Goal: Task Accomplishment & Management: Manage account settings

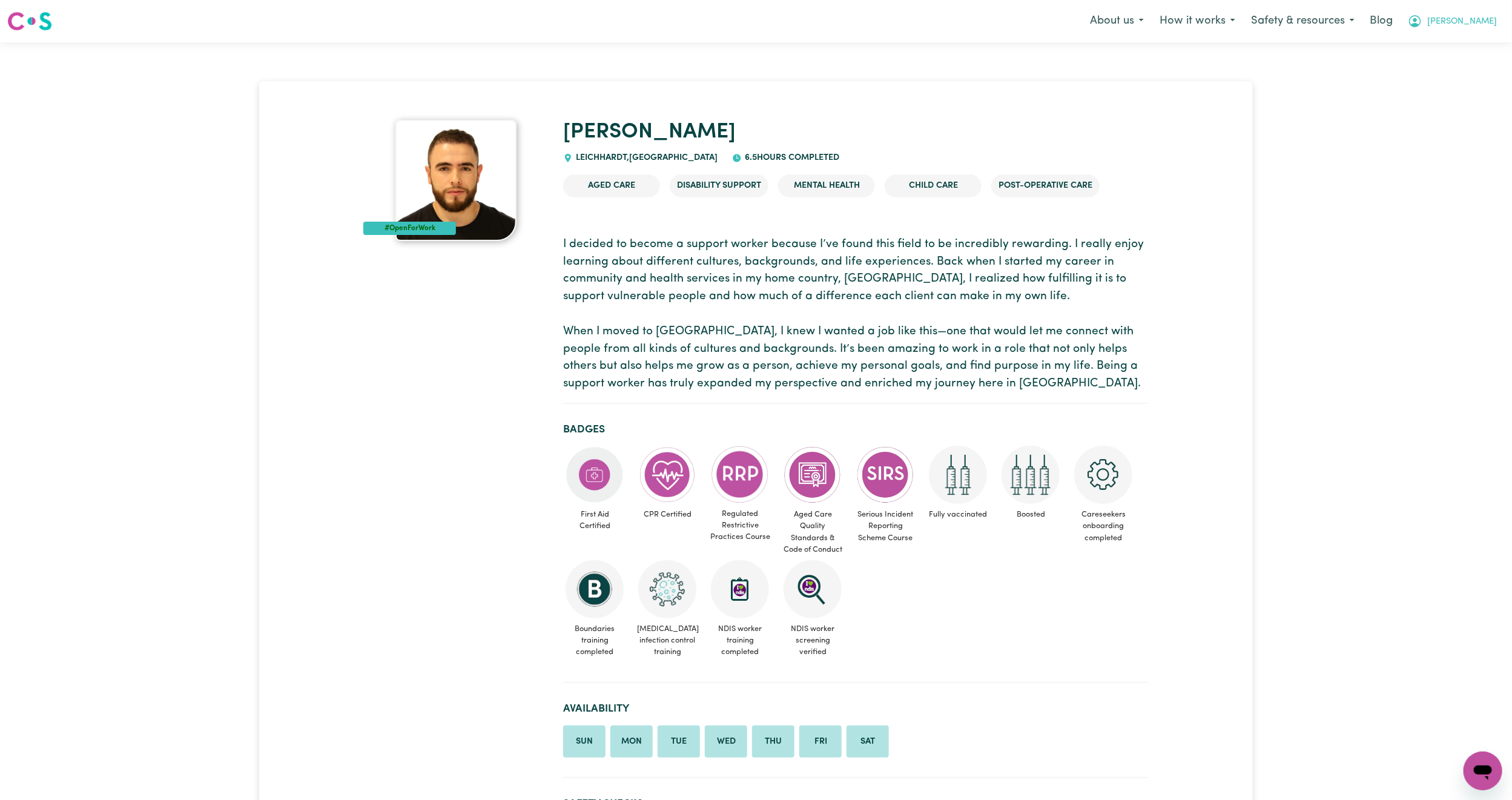
click at [1494, 31] on button "[PERSON_NAME]" at bounding box center [1453, 21] width 105 height 26
click at [1486, 73] on link "Logout" at bounding box center [1457, 70] width 95 height 23
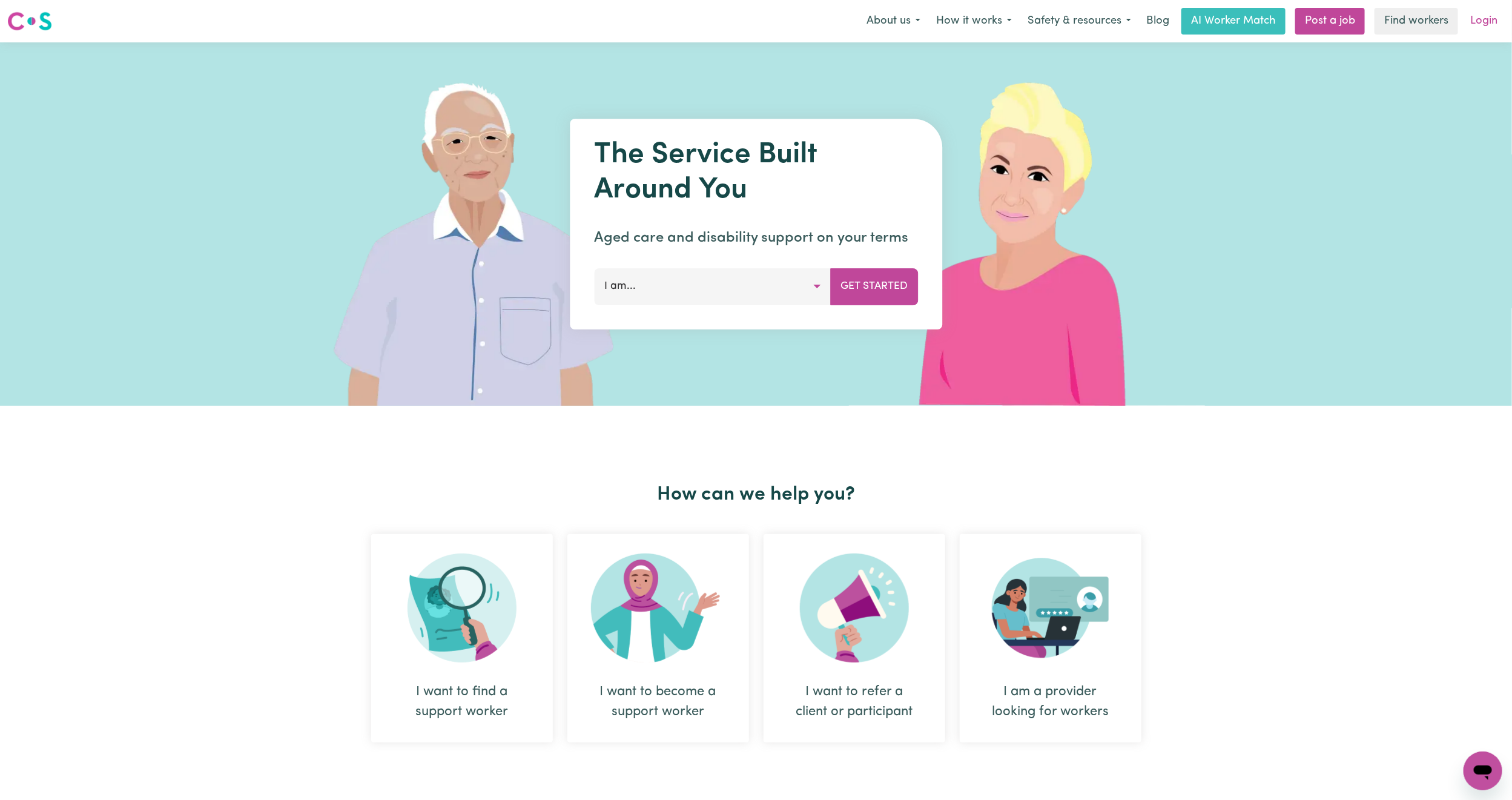
click at [1500, 32] on link "Login" at bounding box center [1484, 21] width 42 height 27
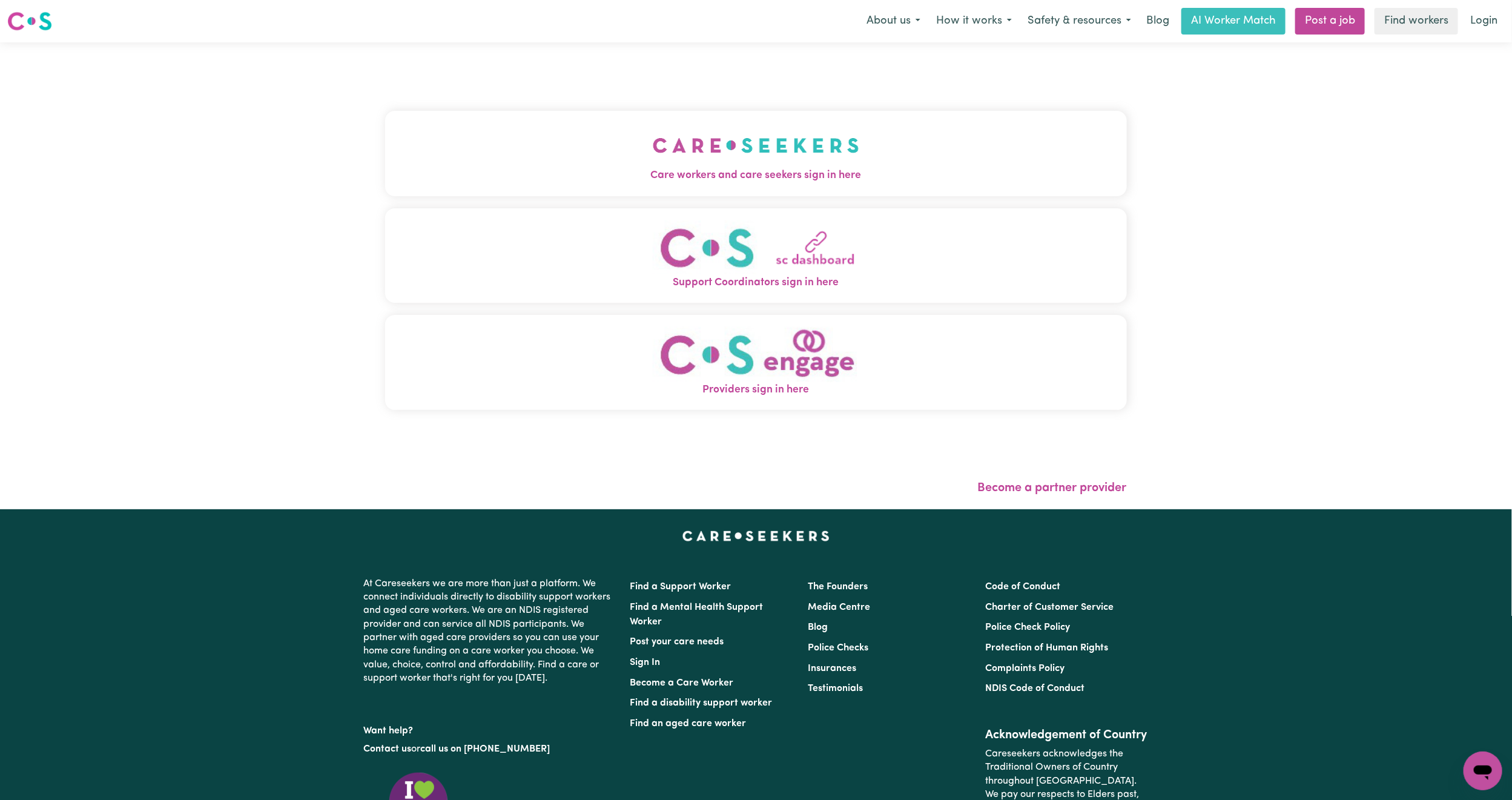
click at [577, 112] on button "Care workers and care seekers sign in here" at bounding box center [756, 153] width 742 height 85
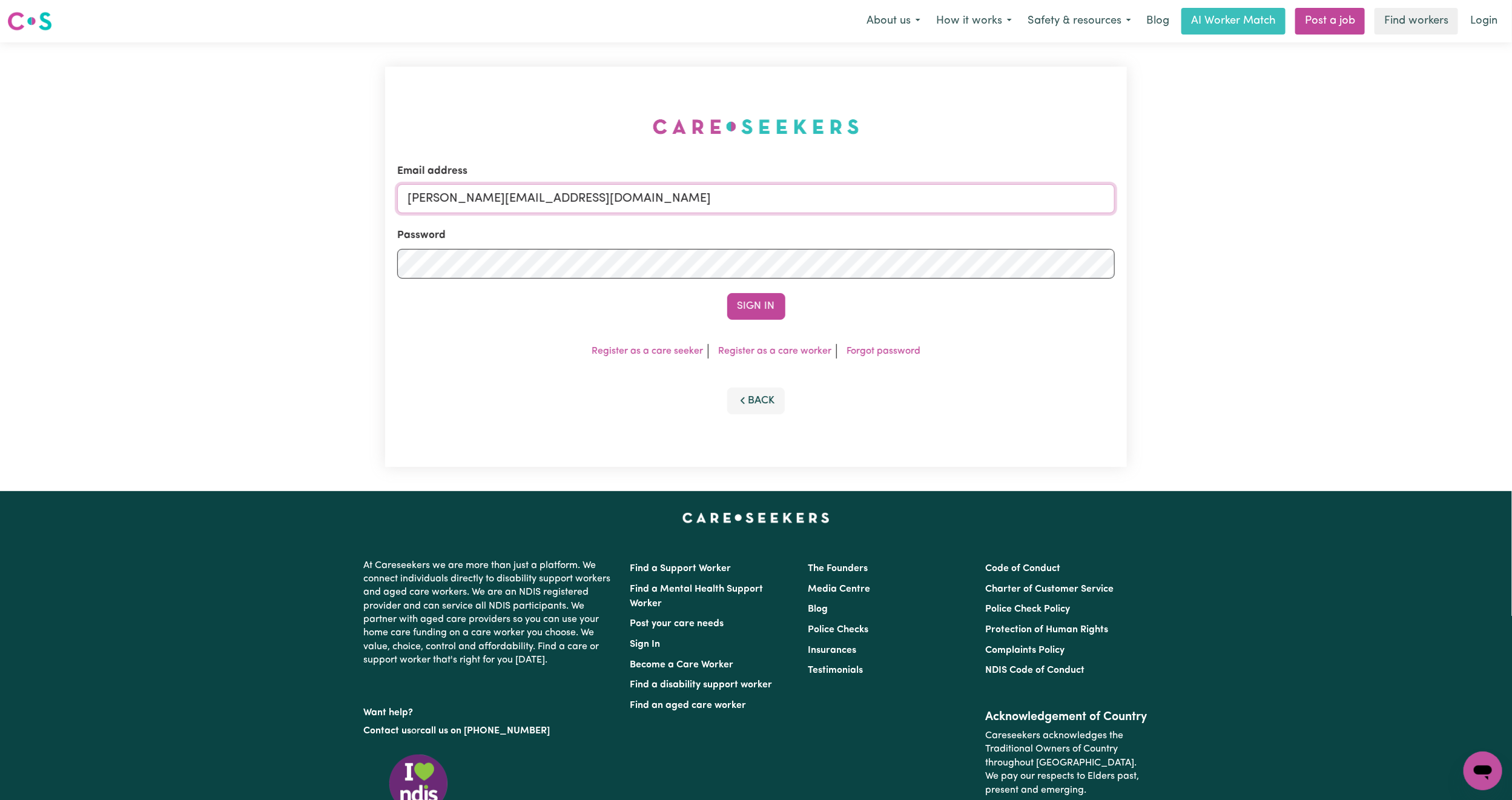
click at [493, 184] on input "[PERSON_NAME][EMAIL_ADDRESS][DOMAIN_NAME]" at bounding box center [756, 198] width 718 height 29
click at [682, 252] on form "Email address [EMAIL_ADDRESS][PERSON_NAME][DOMAIN_NAME] Password Sign In" at bounding box center [756, 242] width 718 height 156
type input "[EMAIL_ADDRESS][DOMAIN_NAME]"
click at [727, 294] on button "Sign In" at bounding box center [756, 307] width 58 height 27
